Goal: Task Accomplishment & Management: Complete application form

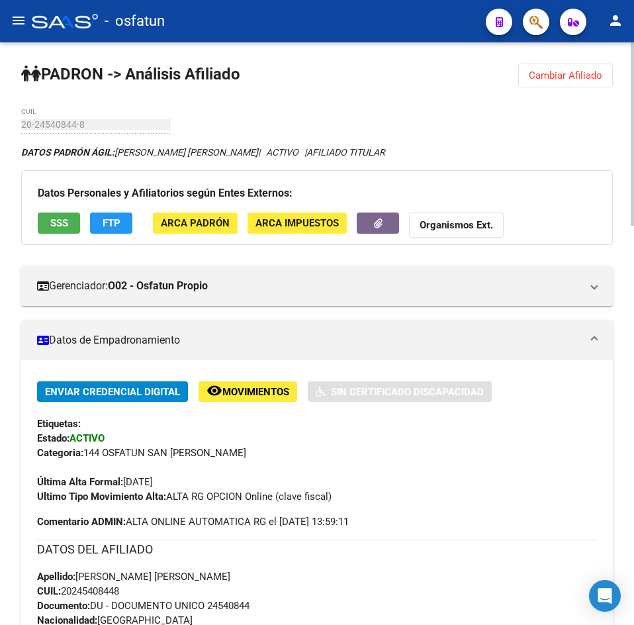
click at [554, 75] on span "Cambiar Afiliado" at bounding box center [566, 76] width 74 height 12
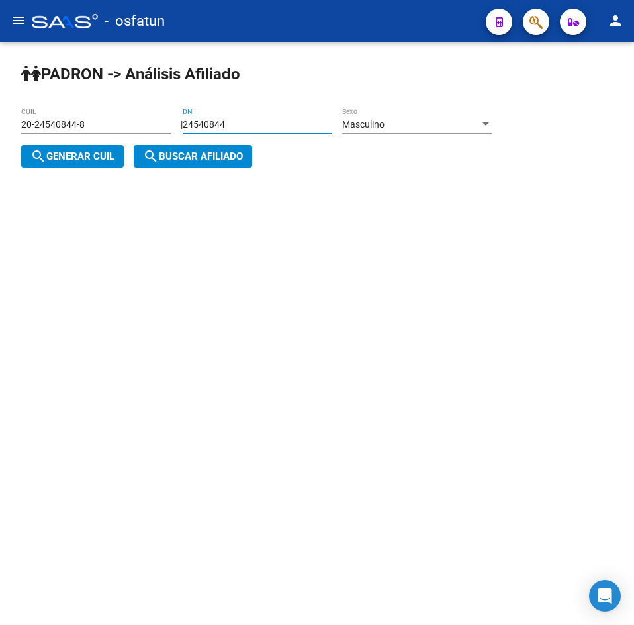
drag, startPoint x: 264, startPoint y: 124, endPoint x: 168, endPoint y: 134, distance: 95.8
click at [167, 134] on app-analisis-afiliado "[PERSON_NAME] -> Análisis Afiliado 20-24540844-8 CUIL | 24540844 DNI Masculino …" at bounding box center [261, 140] width 481 height 43
paste input "39092392"
type input "39092392"
click at [419, 123] on div "Masculino" at bounding box center [411, 124] width 138 height 11
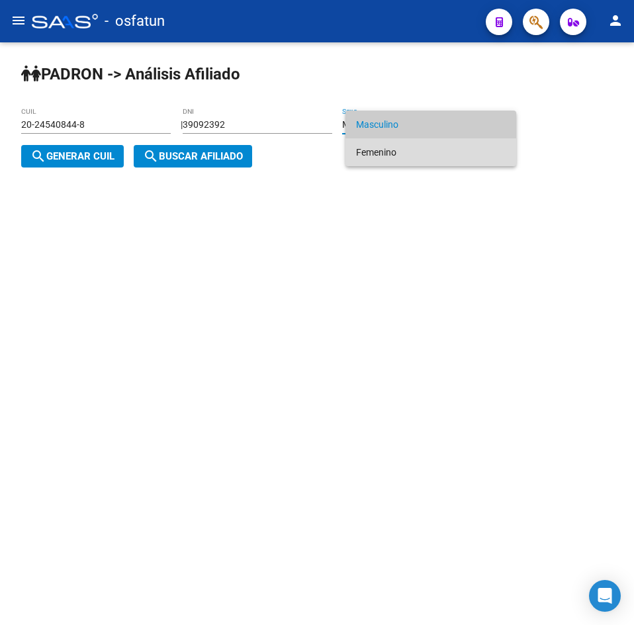
click at [414, 144] on span "Femenino" at bounding box center [431, 152] width 150 height 28
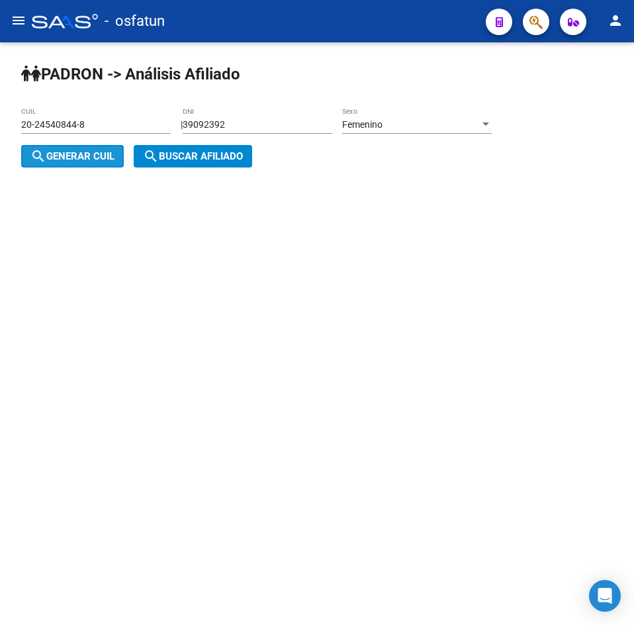
click at [64, 152] on span "search Generar CUIL" at bounding box center [72, 156] width 84 height 12
type input "27-39092392-4"
click at [195, 154] on span "search Buscar afiliado" at bounding box center [193, 156] width 100 height 12
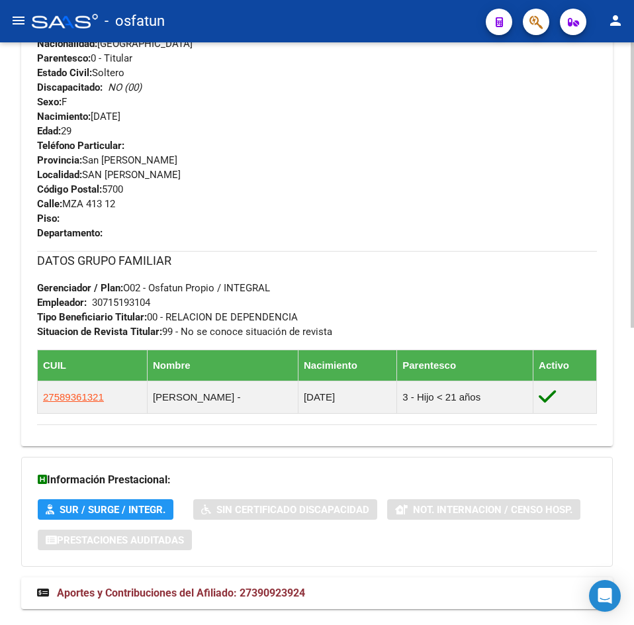
scroll to position [607, 0]
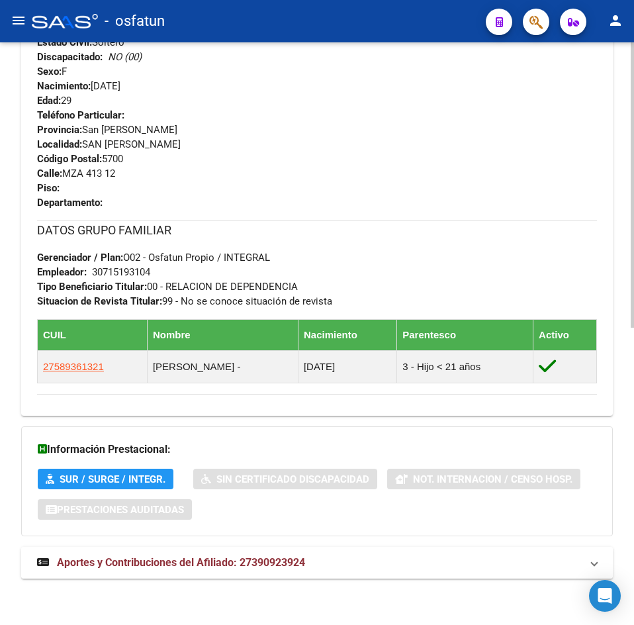
click at [132, 569] on strong "Aportes y Contribuciones del Afiliado: 27390923924" at bounding box center [171, 563] width 268 height 15
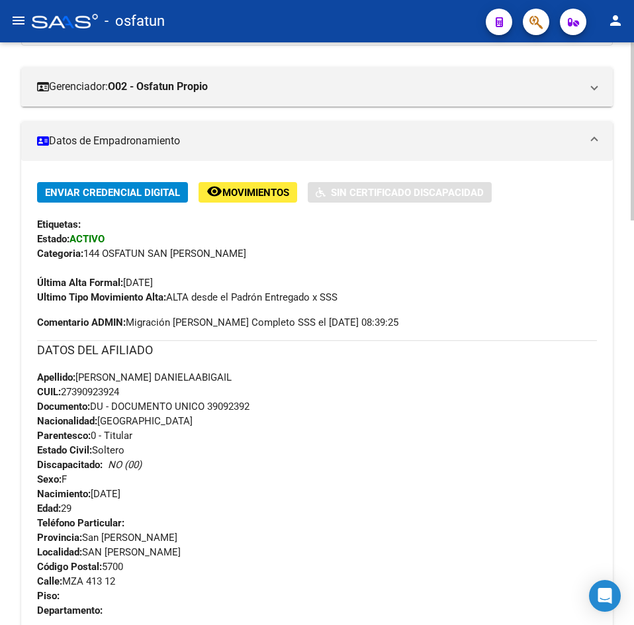
scroll to position [0, 0]
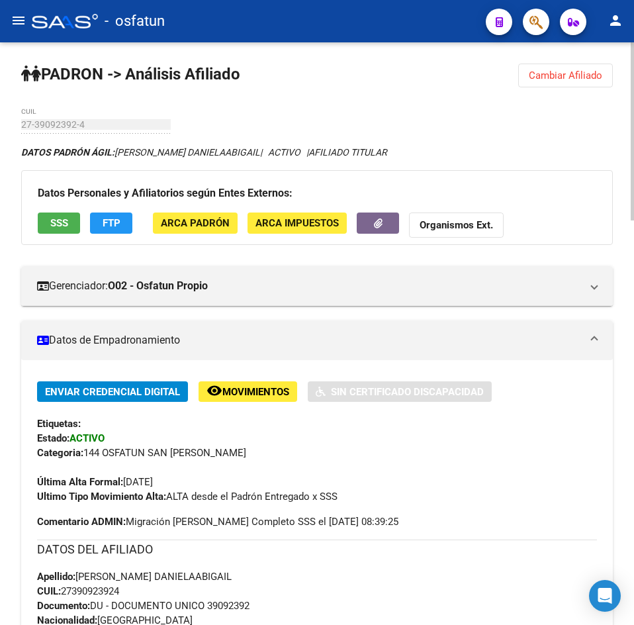
click at [560, 74] on span "Cambiar Afiliado" at bounding box center [566, 76] width 74 height 12
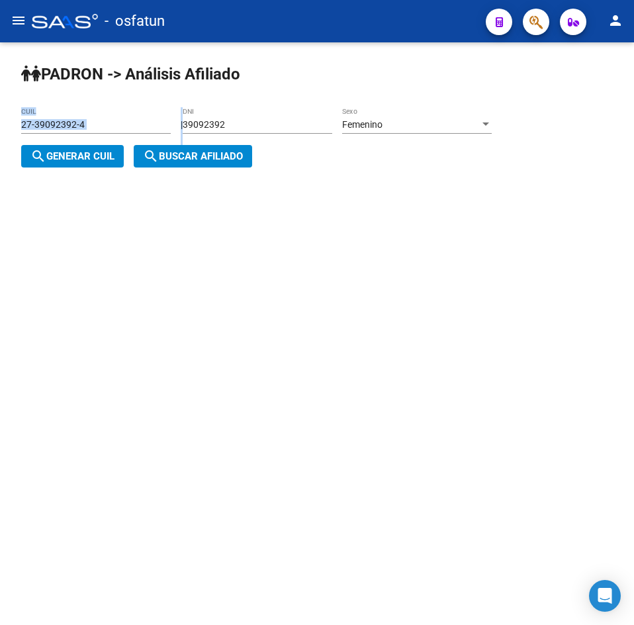
drag, startPoint x: 261, startPoint y: 115, endPoint x: 107, endPoint y: 123, distance: 153.8
click at [107, 123] on app-analisis-afiliado "[PERSON_NAME] -> Análisis Afiliado 27-39092392-4 CUIL | 39092392 DNI Femenino S…" at bounding box center [261, 140] width 481 height 43
click at [241, 115] on div "39092392 DNI" at bounding box center [258, 120] width 150 height 26
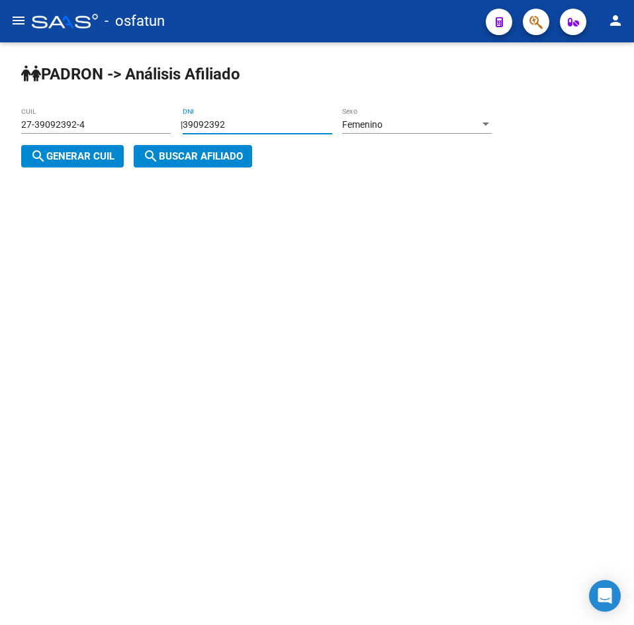
click at [219, 115] on div "39092392 DNI" at bounding box center [258, 120] width 150 height 26
click at [242, 127] on input "39092392" at bounding box center [258, 124] width 150 height 11
click at [234, 122] on input "39092392" at bounding box center [258, 124] width 150 height 11
drag, startPoint x: 255, startPoint y: 123, endPoint x: 156, endPoint y: 126, distance: 99.4
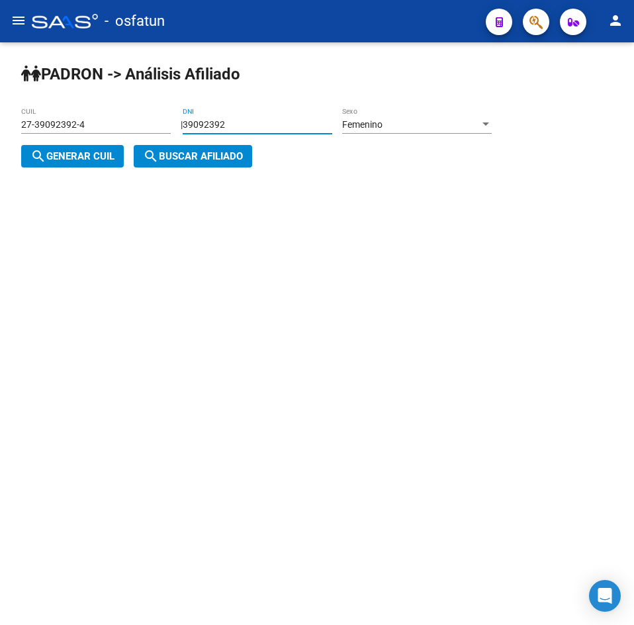
click at [156, 126] on app-analisis-afiliado "[PERSON_NAME] -> Análisis Afiliado 27-39092392-4 CUIL | 39092392 DNI Femenino S…" at bounding box center [261, 140] width 481 height 43
paste input "6046281"
type input "36046281"
click at [458, 123] on div "Femenino" at bounding box center [411, 124] width 138 height 11
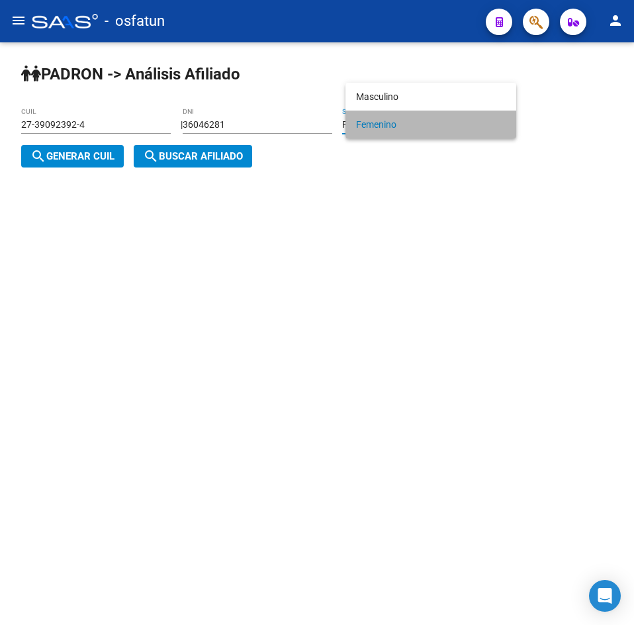
click at [458, 123] on span "Femenino" at bounding box center [431, 125] width 150 height 28
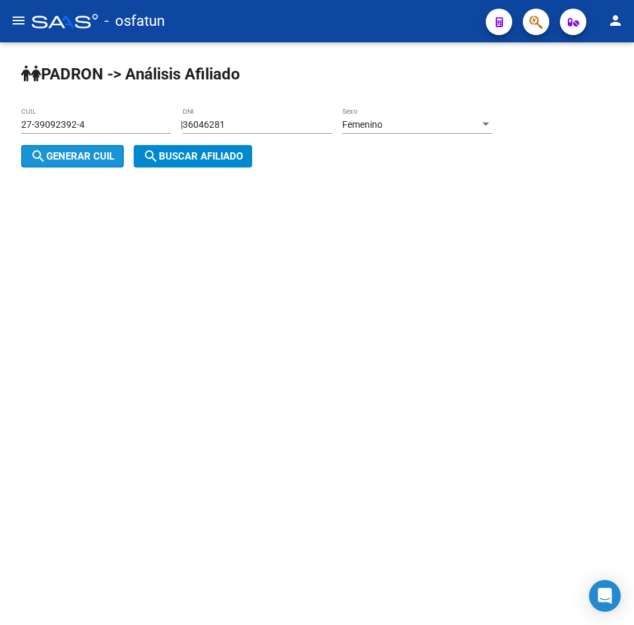
click at [54, 150] on button "search Generar CUIL" at bounding box center [72, 156] width 103 height 23
type input "27-36046281-7"
click at [218, 156] on span "search Buscar afiliado" at bounding box center [193, 156] width 100 height 12
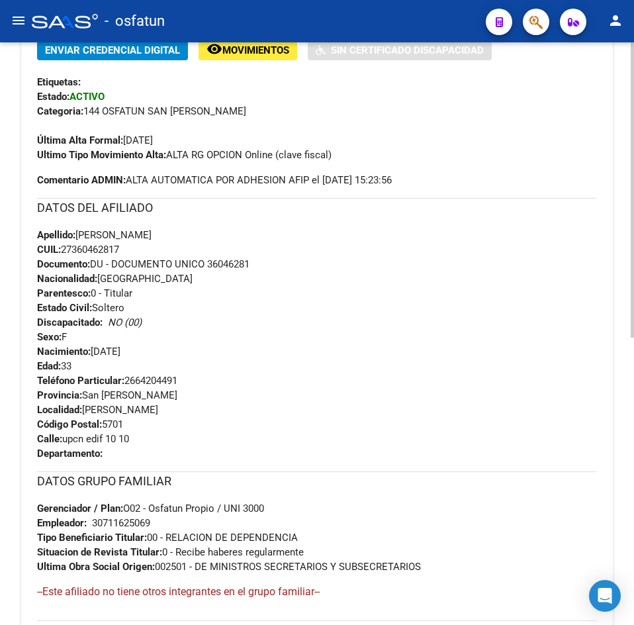
scroll to position [568, 0]
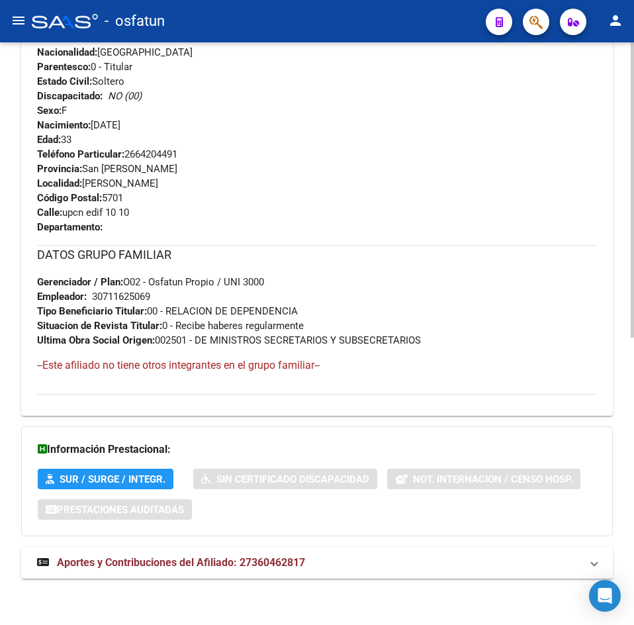
click at [184, 564] on span "Aportes y Contribuciones del Afiliado: 27360462817" at bounding box center [181, 562] width 248 height 13
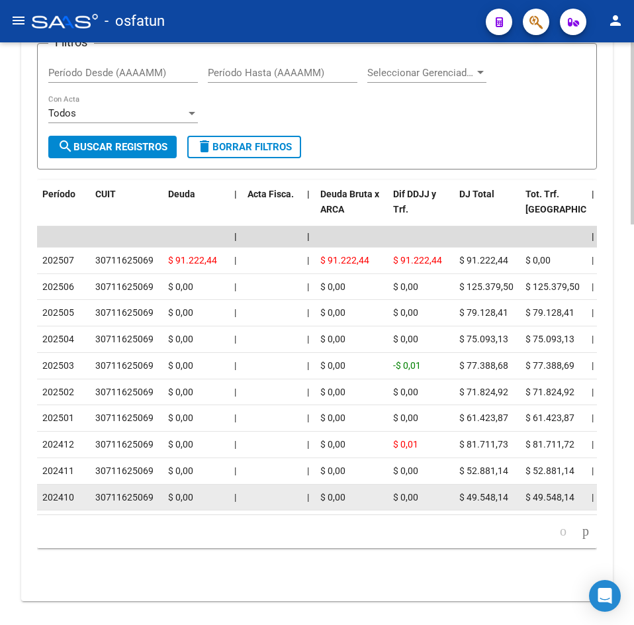
scroll to position [1285, 0]
